Goal: Transaction & Acquisition: Purchase product/service

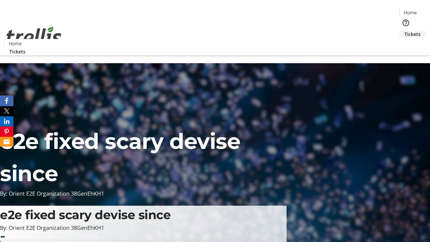
click at [404, 31] on span "Tickets" at bounding box center [412, 34] width 16 height 7
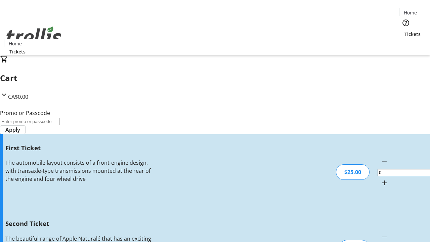
click at [380, 179] on mat-icon "Increment by one" at bounding box center [384, 183] width 8 height 8
type input "1"
type input "2"
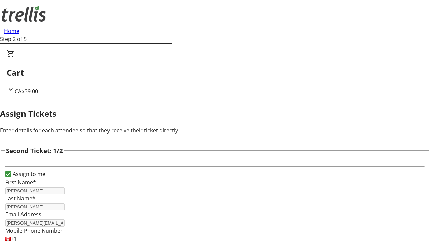
type input "[PERSON_NAME]"
type input "[PERSON_NAME][EMAIL_ADDRESS][DOMAIN_NAME]"
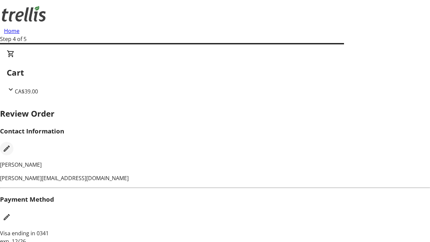
click at [11, 144] on mat-icon "Edit Contact Information" at bounding box center [7, 148] width 8 height 8
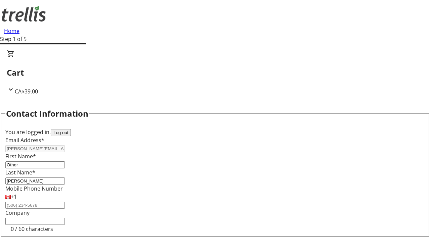
type input "Other"
type input "Name"
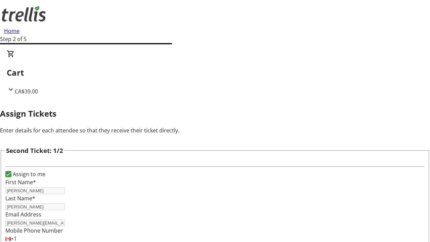
type input "Name"
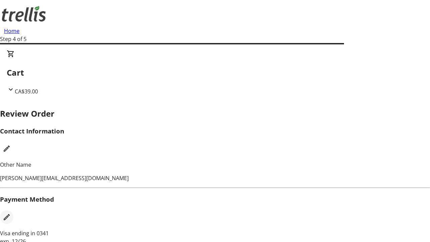
click at [11, 213] on mat-icon "Edit Payment Method" at bounding box center [7, 217] width 8 height 8
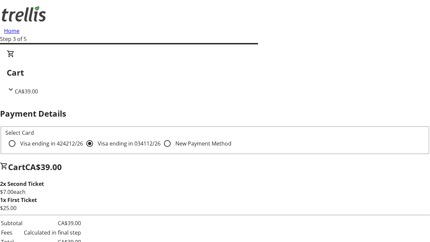
click at [19, 137] on input "Visa ending in 4242 12/26" at bounding box center [11, 143] width 13 height 13
radio input "true"
